Goal: Task Accomplishment & Management: Manage account settings

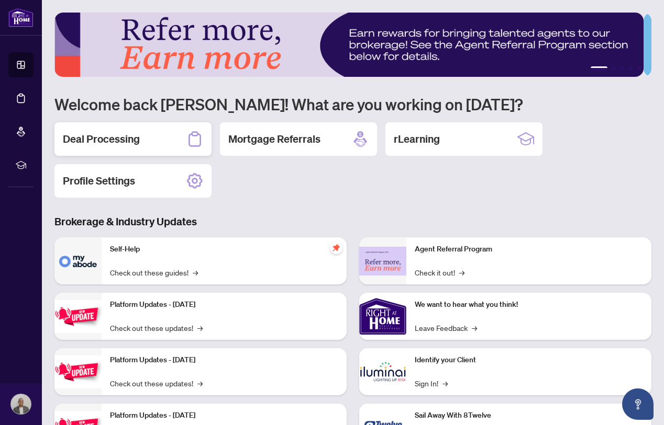
click at [130, 136] on h2 "Deal Processing" at bounding box center [101, 139] width 77 height 15
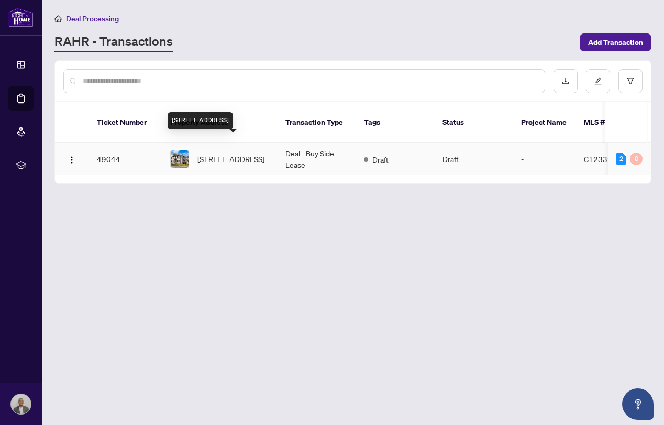
click at [233, 153] on span "[STREET_ADDRESS]" at bounding box center [230, 159] width 67 height 12
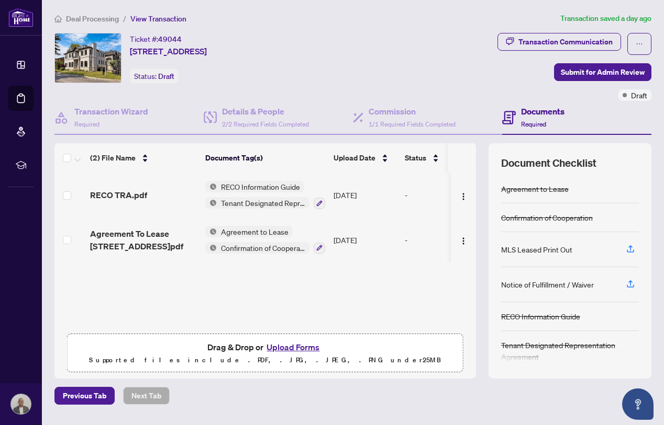
click at [541, 116] on h4 "Documents" at bounding box center [542, 111] width 43 height 13
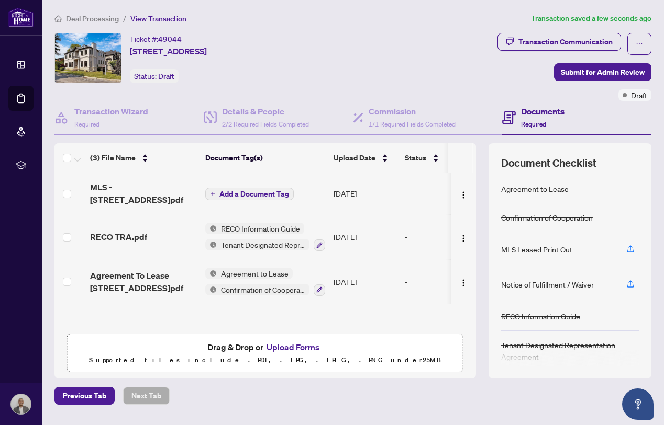
click at [254, 190] on span "Add a Document Tag" at bounding box center [254, 193] width 70 height 7
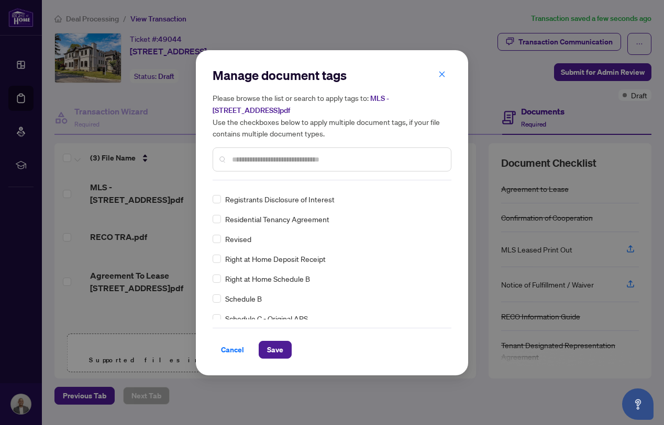
scroll to position [2091, 0]
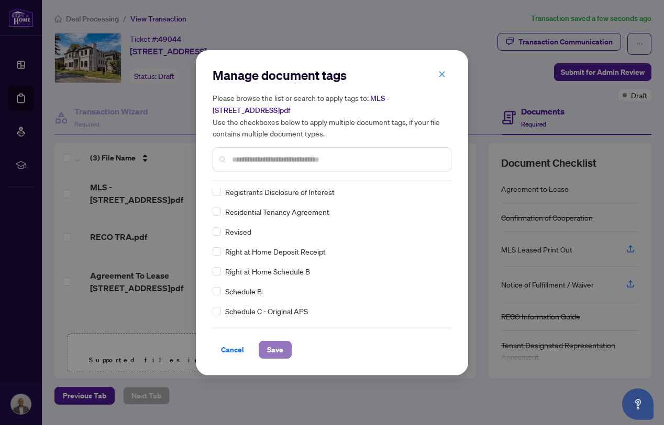
click at [278, 343] on span "Save" at bounding box center [275, 350] width 16 height 17
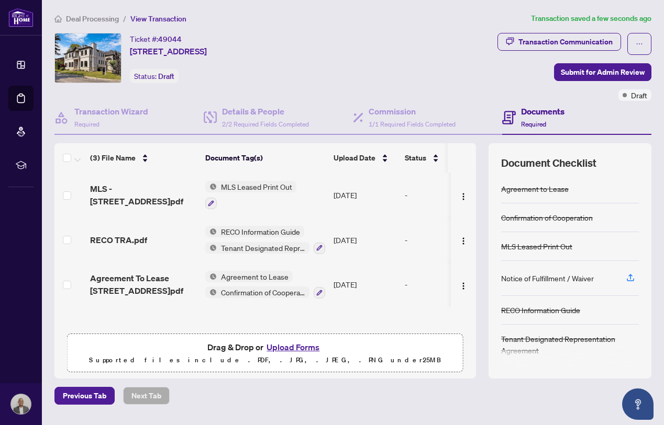
click at [534, 116] on h4 "Documents" at bounding box center [542, 111] width 43 height 13
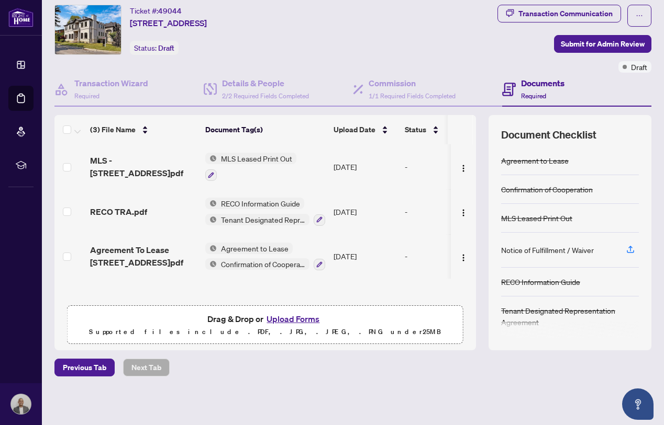
scroll to position [3, 0]
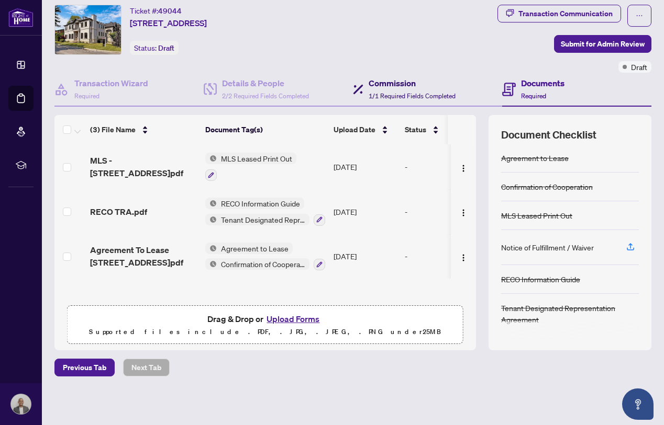
click at [386, 89] on div "Commission 1/1 Required Fields Completed" at bounding box center [411, 89] width 87 height 25
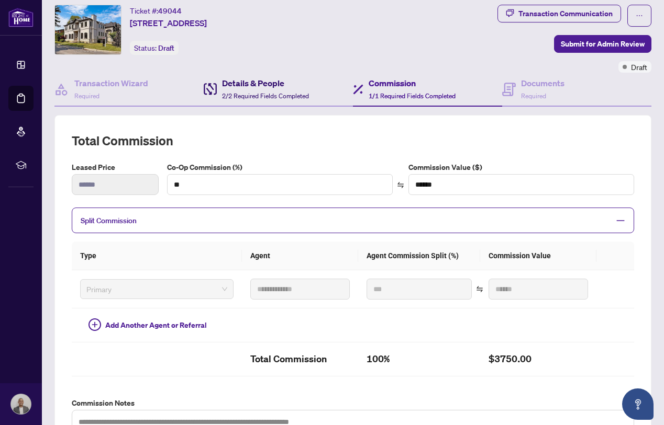
click at [258, 86] on h4 "Details & People" at bounding box center [265, 83] width 87 height 13
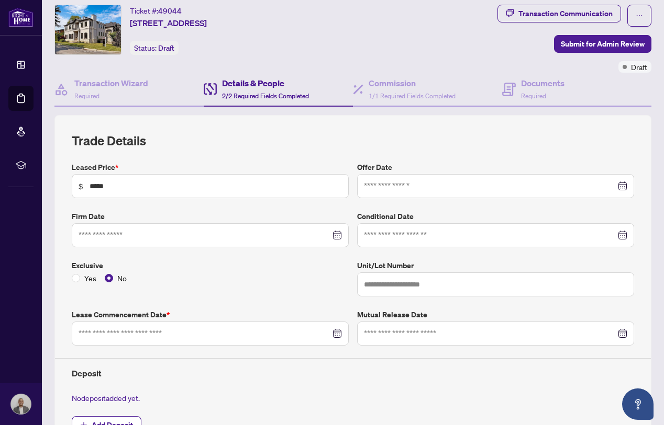
type input "**********"
